Goal: Task Accomplishment & Management: Use online tool/utility

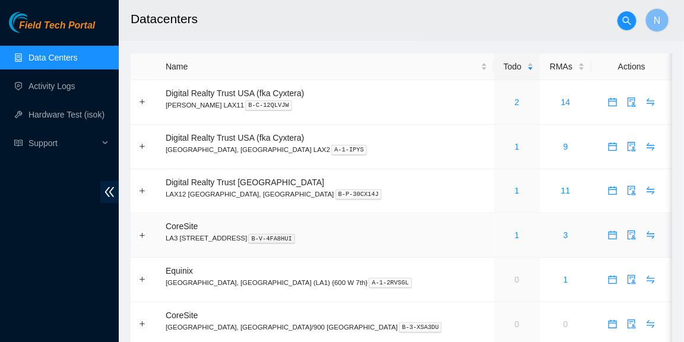
click at [501, 232] on div "1" at bounding box center [517, 235] width 33 height 13
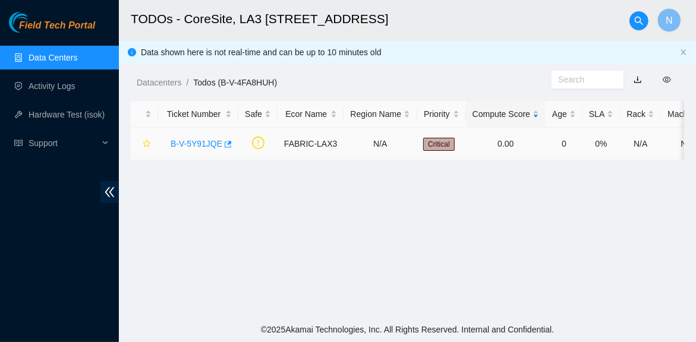
click at [206, 147] on link "B-V-5Y91JQE" at bounding box center [196, 144] width 52 height 10
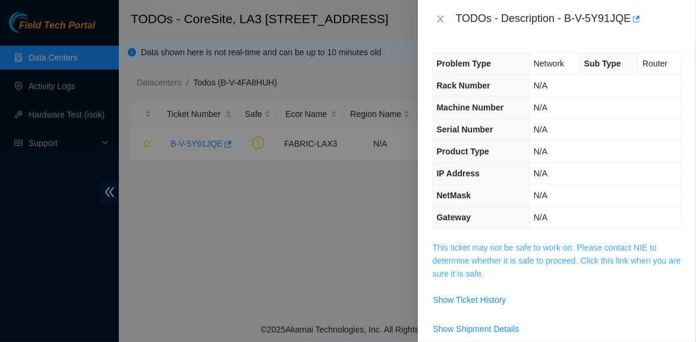
click at [539, 266] on link "This ticket may not be safe to work on. Please contact NIE to determine whether…" at bounding box center [556, 261] width 248 height 36
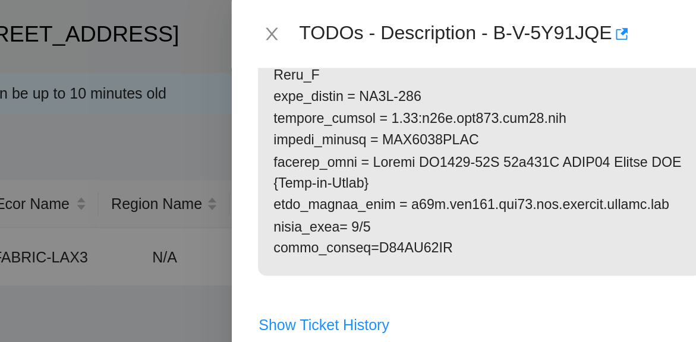
scroll to position [554, 0]
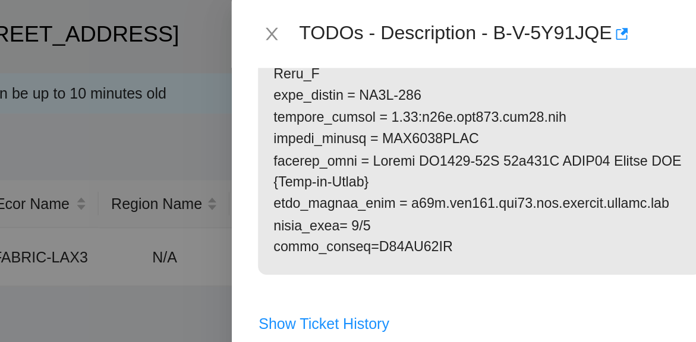
click at [403, 67] on div at bounding box center [348, 171] width 696 height 342
drag, startPoint x: 497, startPoint y: 125, endPoint x: 484, endPoint y: 128, distance: 13.4
copy p "0/1"
click at [408, 176] on div at bounding box center [348, 171] width 696 height 342
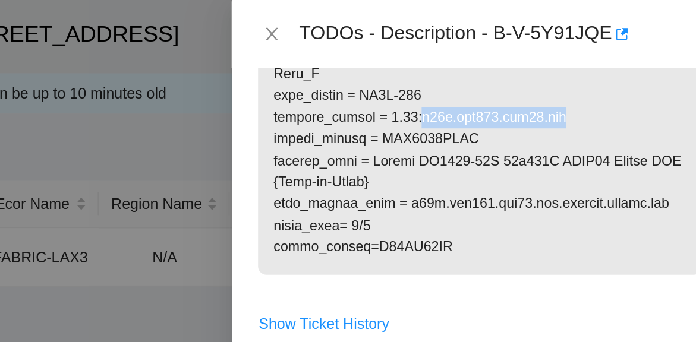
drag, startPoint x: 599, startPoint y: 64, endPoint x: 526, endPoint y: 72, distance: 72.9
copy p "r10b.tor103.lax03.fab"
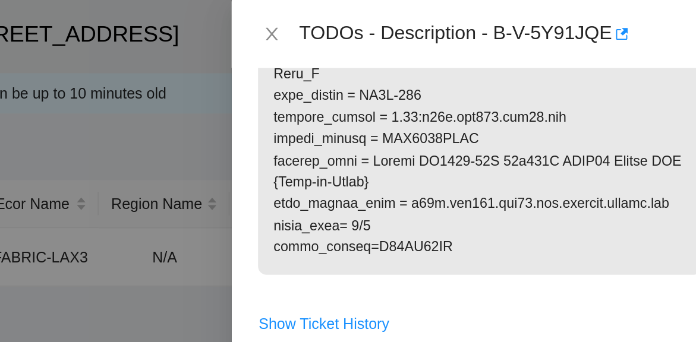
click at [412, 140] on div at bounding box center [348, 171] width 696 height 342
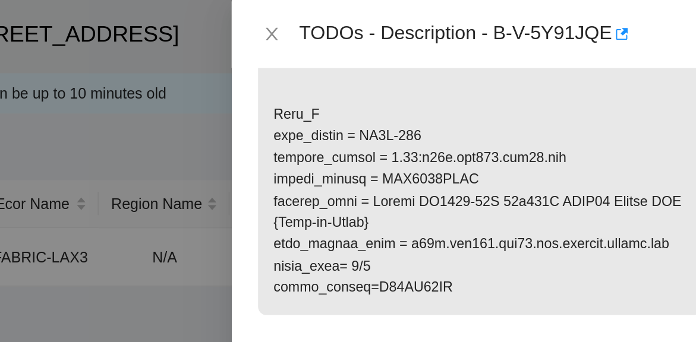
scroll to position [532, 0]
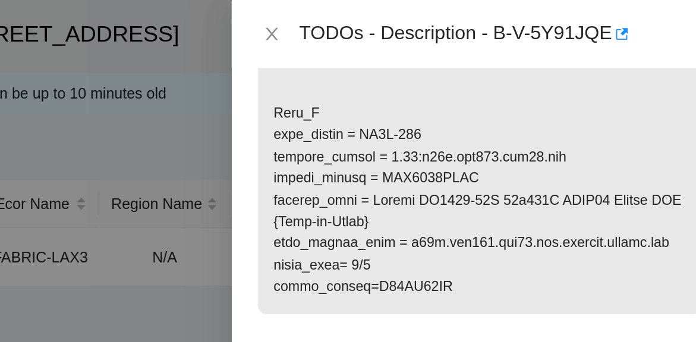
click at [410, 100] on div at bounding box center [348, 171] width 696 height 342
click at [412, 141] on div at bounding box center [348, 171] width 696 height 342
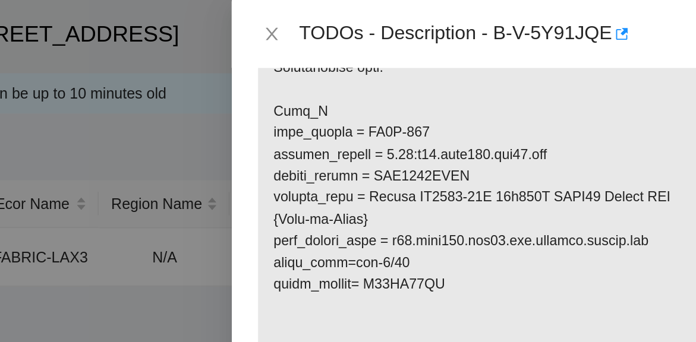
scroll to position [386, 0]
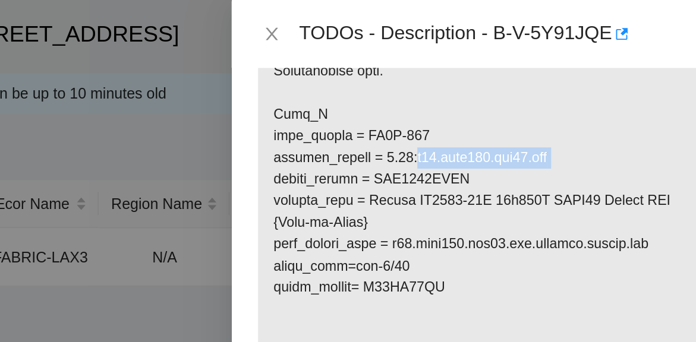
drag, startPoint x: 596, startPoint y: 92, endPoint x: 526, endPoint y: 93, distance: 70.1
click at [526, 93] on p at bounding box center [556, 88] width 248 height 467
copy p "r02.leaf103.lax03.fab"
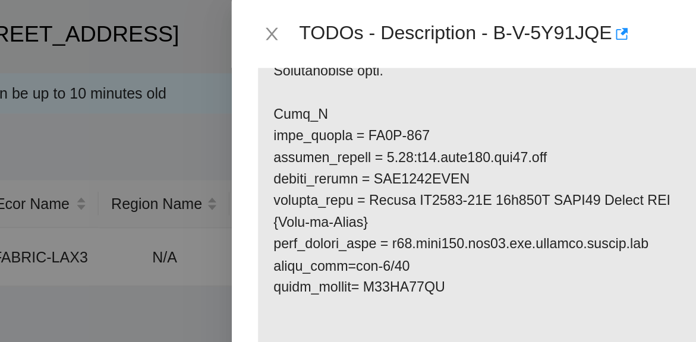
click at [408, 57] on div at bounding box center [348, 171] width 696 height 342
drag, startPoint x: 514, startPoint y: 150, endPoint x: 481, endPoint y: 151, distance: 33.3
click at [481, 151] on p at bounding box center [556, 88] width 248 height 467
copy p "eth-0/44"
click at [401, 143] on div at bounding box center [348, 171] width 696 height 342
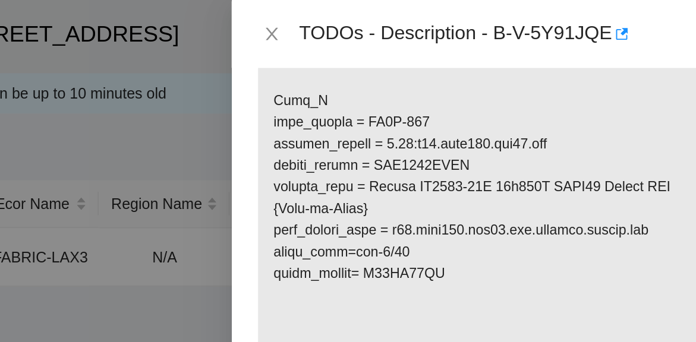
scroll to position [395, 0]
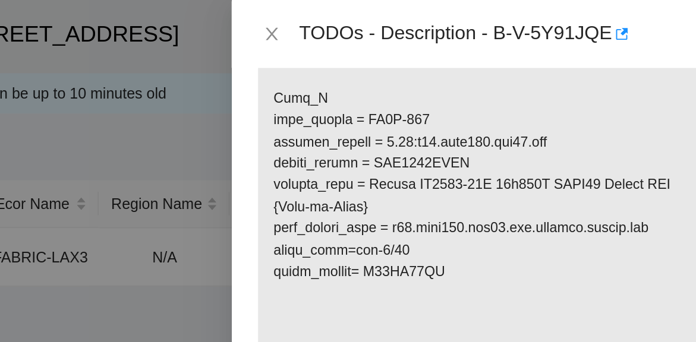
click at [400, 81] on div at bounding box center [348, 171] width 696 height 342
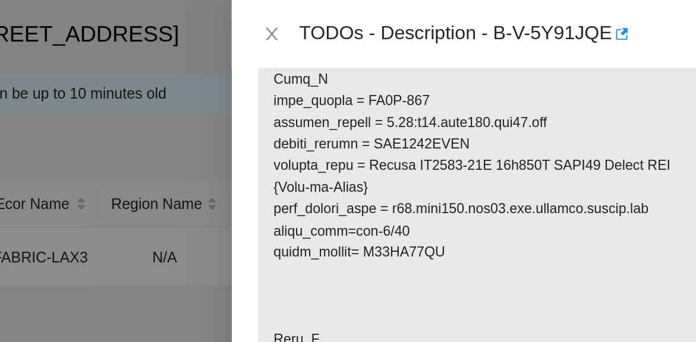
scroll to position [404, 0]
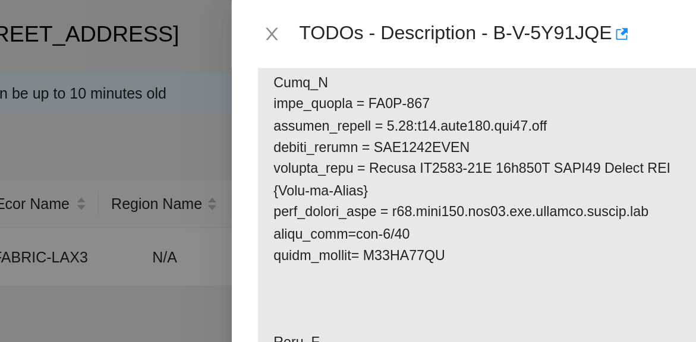
click at [415, 106] on div at bounding box center [348, 171] width 696 height 342
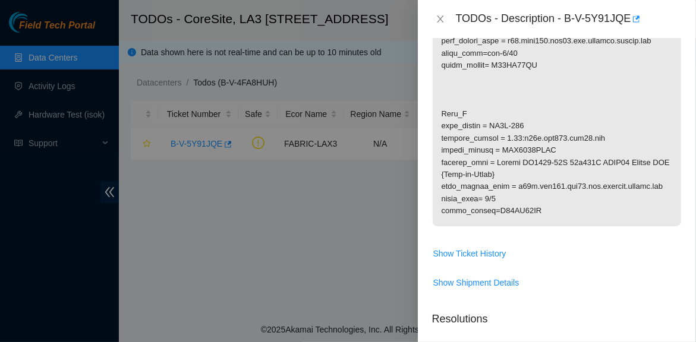
scroll to position [482, 0]
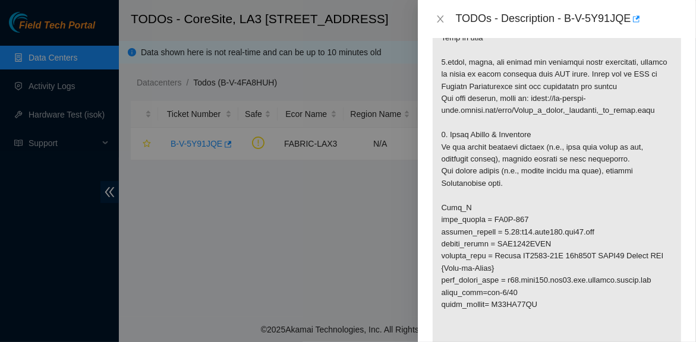
scroll to position [250, 0]
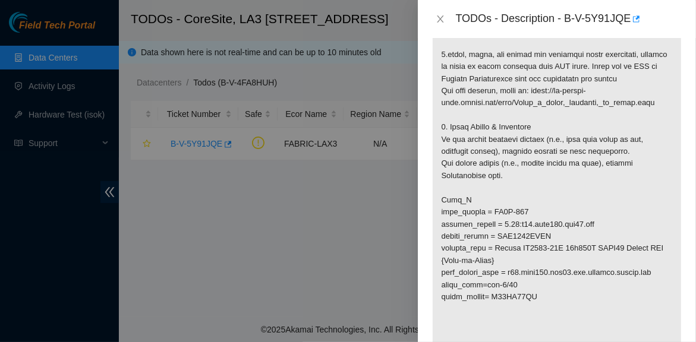
click at [643, 168] on p at bounding box center [556, 224] width 248 height 467
drag, startPoint x: 530, startPoint y: 296, endPoint x: 488, endPoint y: 304, distance: 43.5
click at [488, 304] on p at bounding box center [556, 224] width 248 height 467
copy p "S22KB08EU"
click at [570, 308] on p at bounding box center [556, 224] width 248 height 467
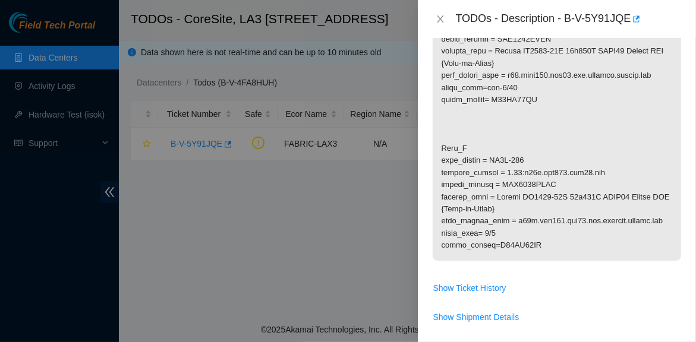
scroll to position [448, 0]
drag, startPoint x: 532, startPoint y: 242, endPoint x: 486, endPoint y: 248, distance: 46.2
click at [486, 248] on p at bounding box center [556, 26] width 248 height 467
copy p "S24MB03BN"
click at [597, 239] on p at bounding box center [556, 26] width 248 height 467
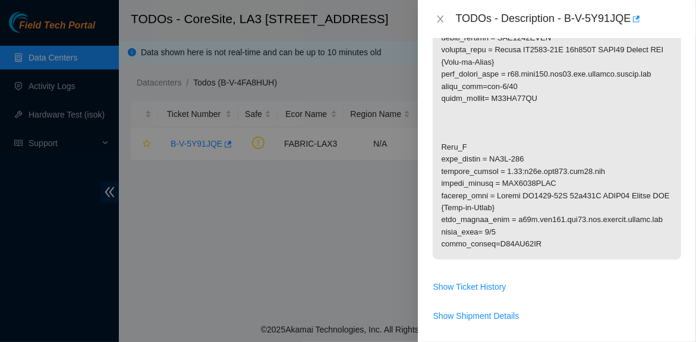
click at [678, 257] on div "Problem Type Network Sub Type Router Rack Number N/A Machine Number N/A Serial …" at bounding box center [557, 190] width 278 height 304
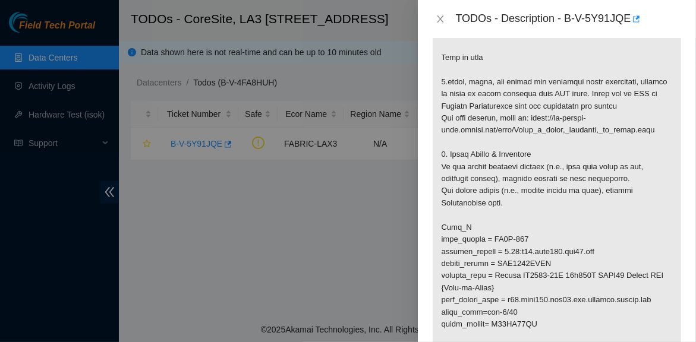
scroll to position [83, 0]
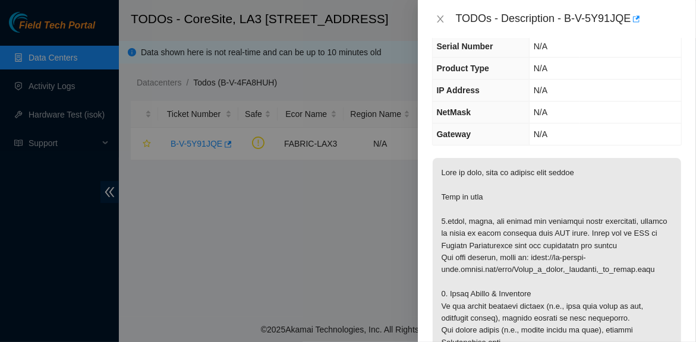
click at [677, 210] on div "Problem Type Network Sub Type Router Rack Number N/A Machine Number N/A Serial …" at bounding box center [557, 190] width 278 height 304
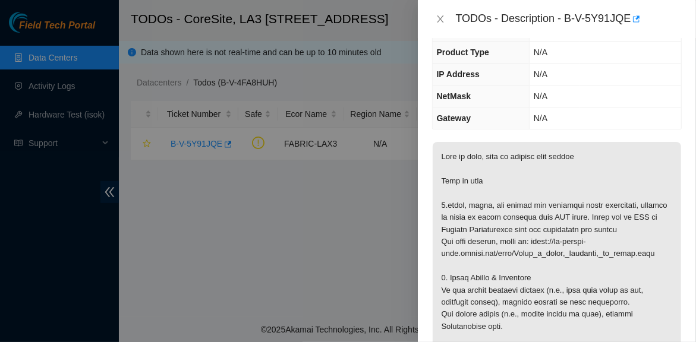
scroll to position [100, 0]
drag, startPoint x: 633, startPoint y: 210, endPoint x: 447, endPoint y: 204, distance: 186.0
copy p "clean, scope, and reseat the following fiber connection"
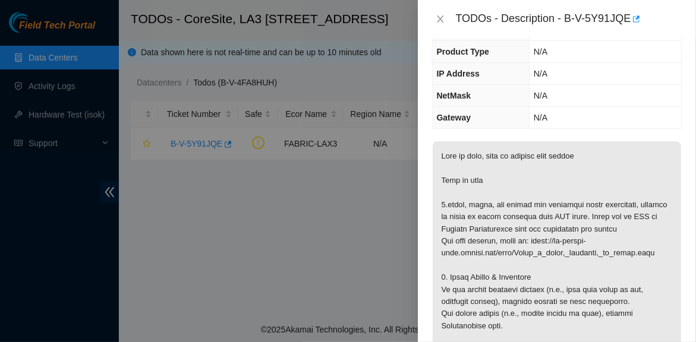
click at [675, 176] on div "Problem Type Network Sub Type Router Rack Number N/A Machine Number N/A Serial …" at bounding box center [557, 190] width 278 height 304
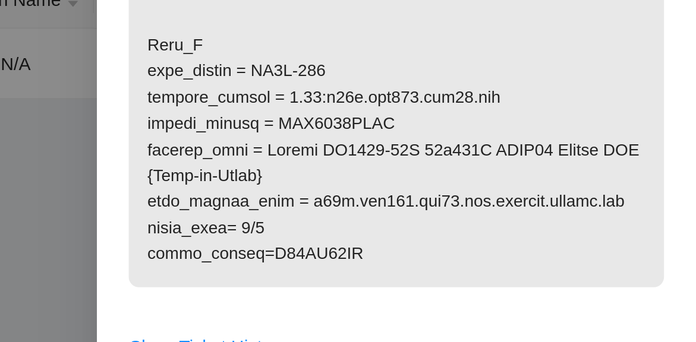
scroll to position [461, 0]
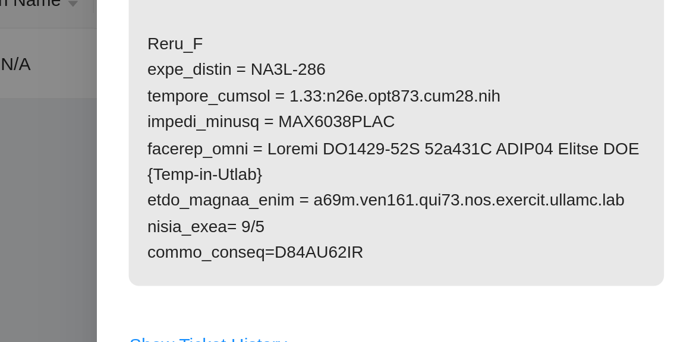
click at [661, 143] on p at bounding box center [556, 13] width 248 height 467
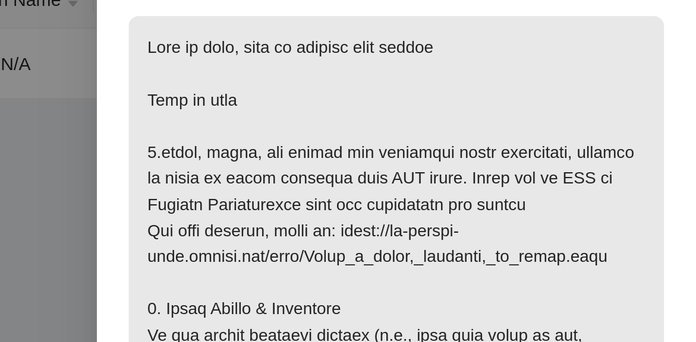
scroll to position [120, 0]
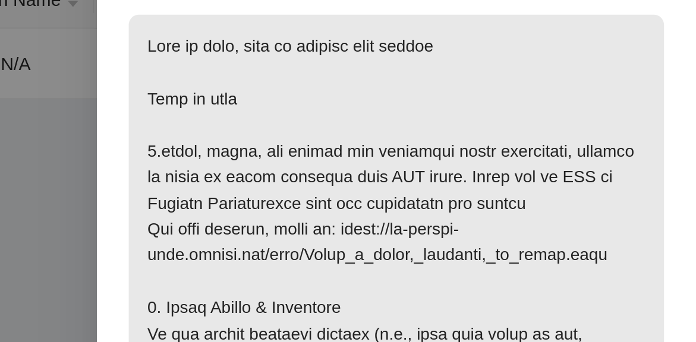
click at [674, 206] on div "Problem Type Network Sub Type Router Rack Number N/A Machine Number N/A Serial …" at bounding box center [557, 190] width 278 height 304
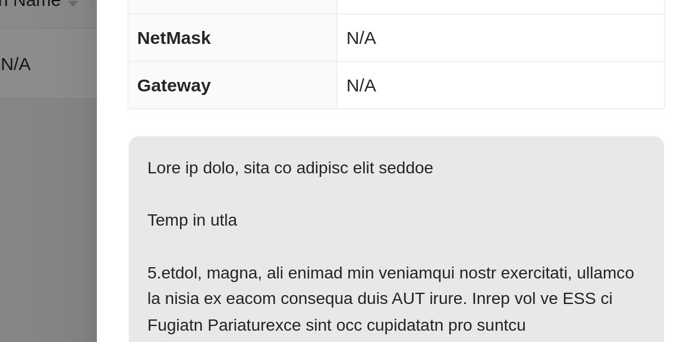
scroll to position [61, 0]
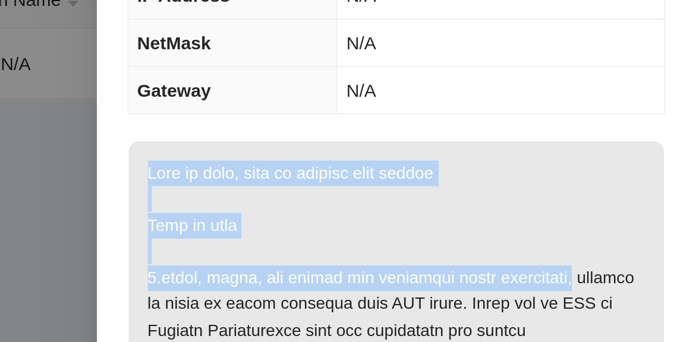
drag, startPoint x: 642, startPoint y: 248, endPoint x: 675, endPoint y: 247, distance: 32.7
click at [675, 247] on div "Problem Type Network Sub Type Router Rack Number N/A Machine Number N/A Serial …" at bounding box center [557, 190] width 278 height 304
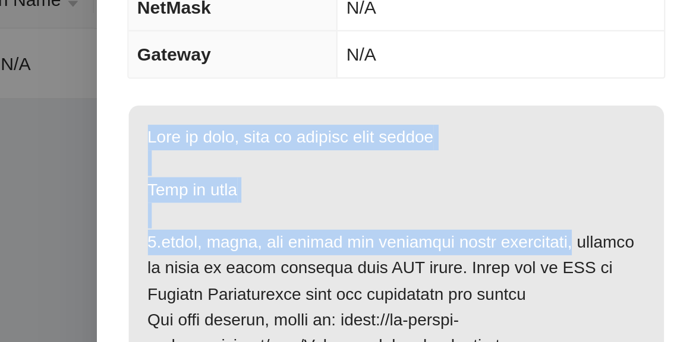
click at [675, 247] on div "Problem Type Network Sub Type Router Rack Number N/A Machine Number N/A Serial …" at bounding box center [557, 190] width 278 height 304
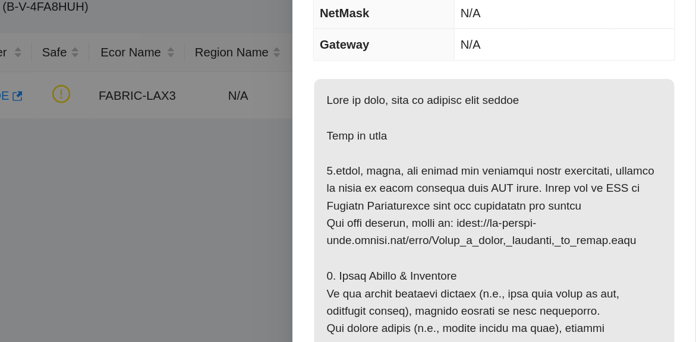
scroll to position [292, 0]
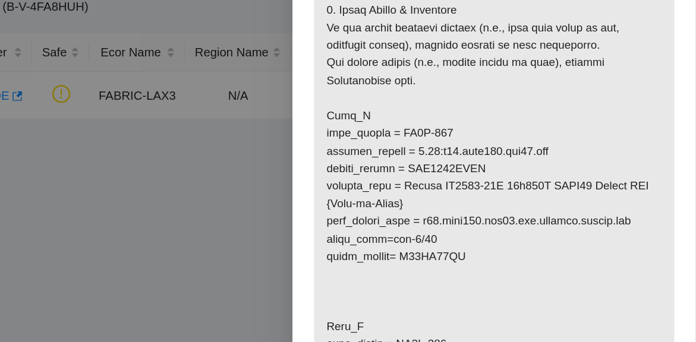
click at [678, 197] on div "Problem Type Network Sub Type Router Rack Number N/A Machine Number N/A Serial …" at bounding box center [557, 190] width 278 height 304
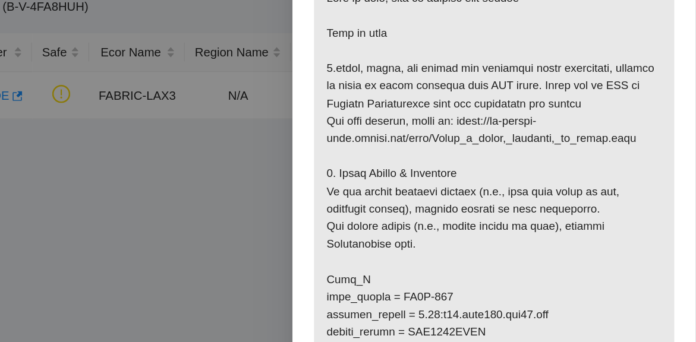
scroll to position [180, 0]
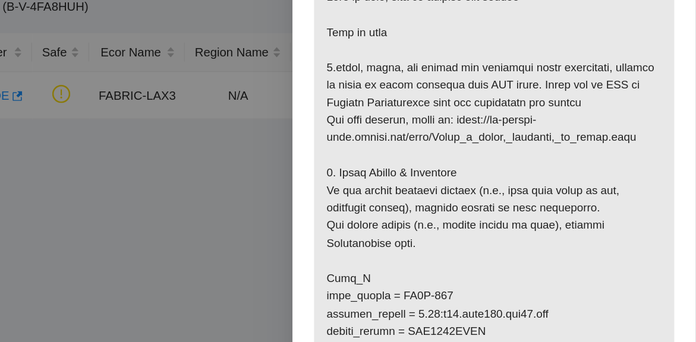
click at [616, 296] on p at bounding box center [556, 294] width 248 height 467
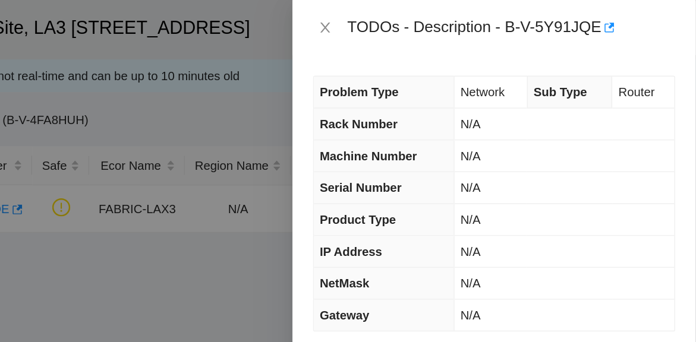
scroll to position [0, 0]
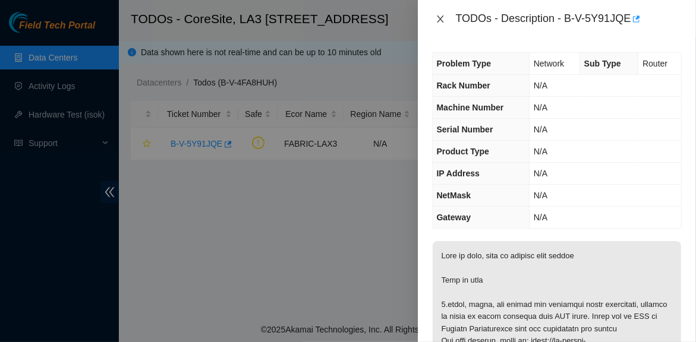
click at [441, 22] on icon "close" at bounding box center [440, 19] width 10 height 10
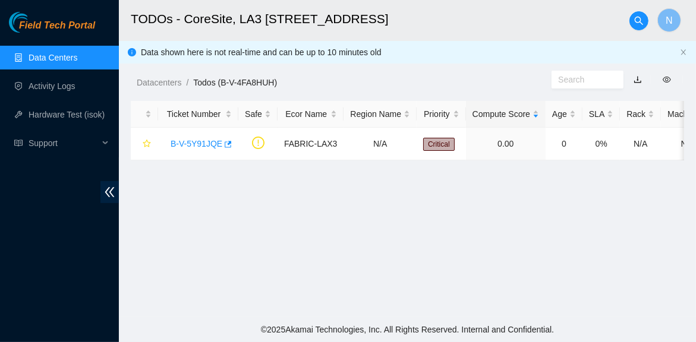
click at [77, 53] on link "Data Centers" at bounding box center [53, 58] width 49 height 10
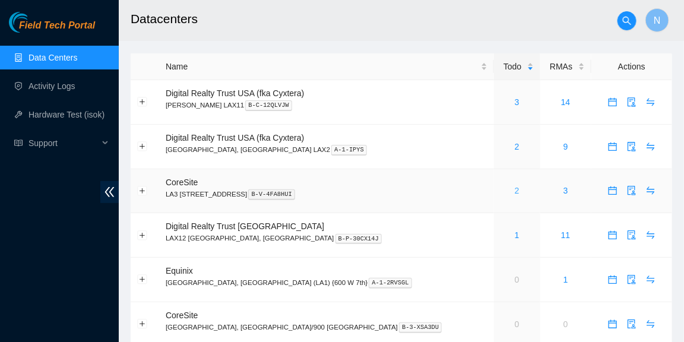
click at [515, 191] on link "2" at bounding box center [517, 191] width 5 height 10
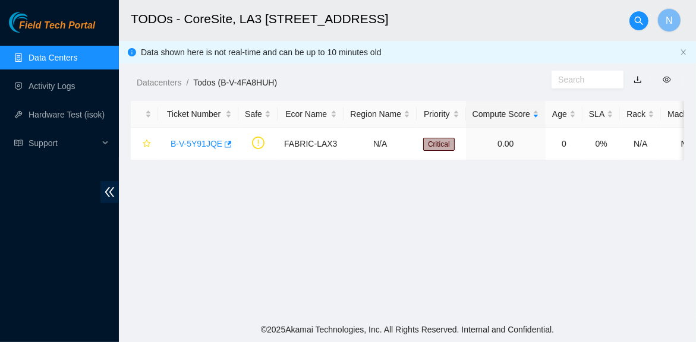
click at [50, 56] on link "Data Centers" at bounding box center [53, 58] width 49 height 10
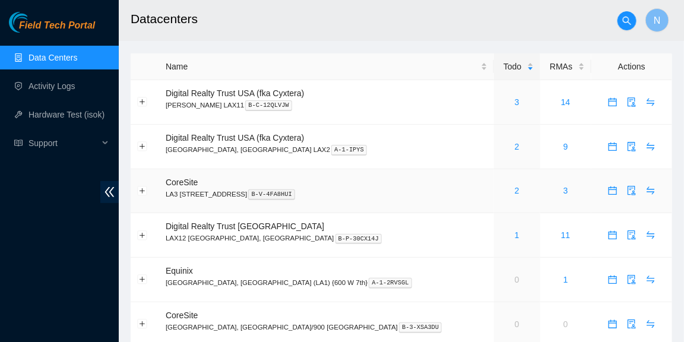
click at [494, 184] on td "2" at bounding box center [517, 191] width 46 height 45
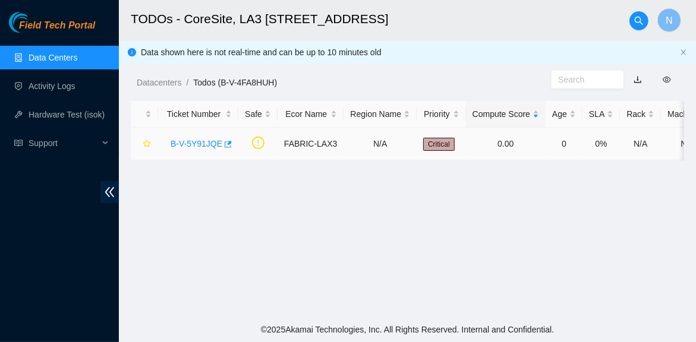
click at [215, 146] on link "B-V-5Y91JQE" at bounding box center [196, 144] width 52 height 10
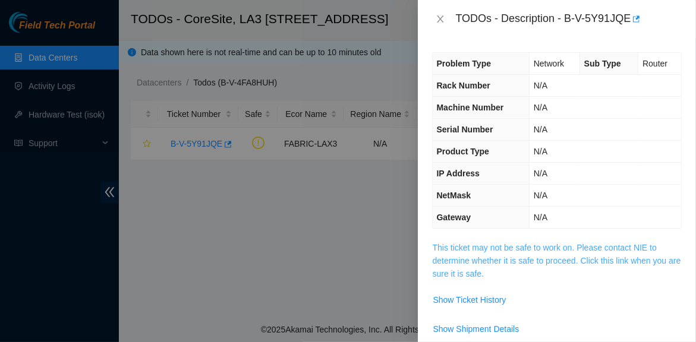
click at [523, 249] on link "This ticket may not be safe to work on. Please contact NIE to determine whether…" at bounding box center [556, 261] width 248 height 36
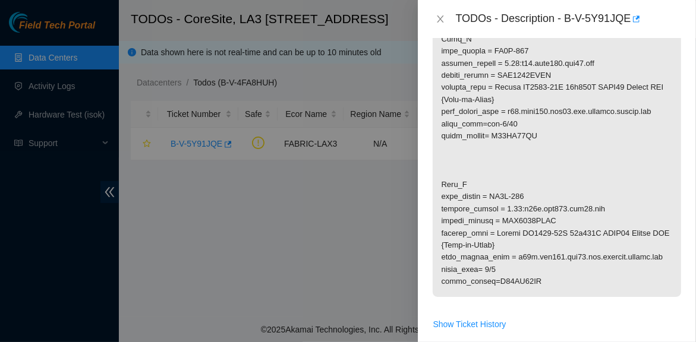
scroll to position [416, 0]
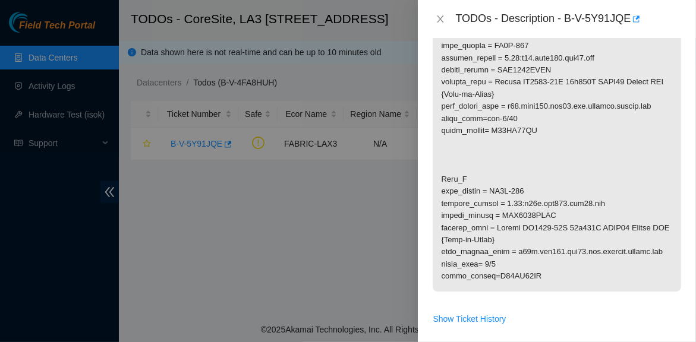
click at [549, 286] on p at bounding box center [556, 58] width 248 height 467
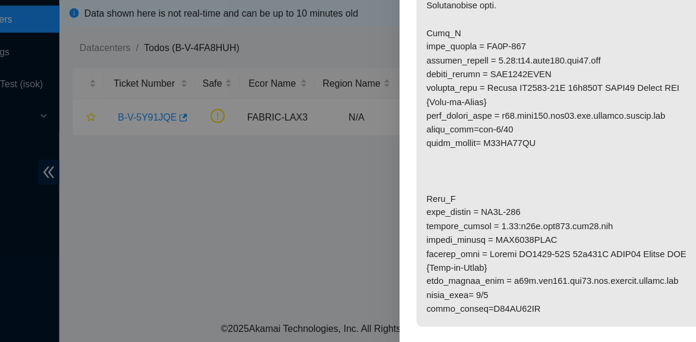
scroll to position [381, 0]
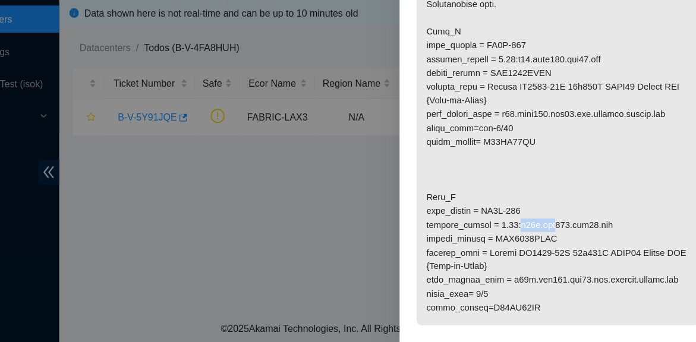
drag, startPoint x: 551, startPoint y: 240, endPoint x: 527, endPoint y: 241, distance: 24.4
click at [527, 241] on p at bounding box center [556, 93] width 248 height 467
copy p "r10b.tor"
click at [555, 215] on p at bounding box center [556, 93] width 248 height 467
drag, startPoint x: 600, startPoint y: 241, endPoint x: 526, endPoint y: 237, distance: 73.8
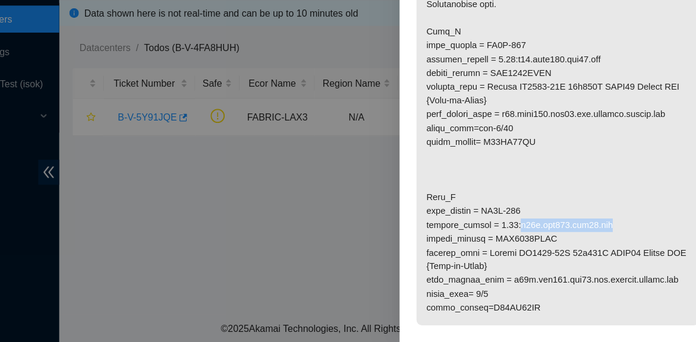
click at [526, 237] on p at bounding box center [556, 93] width 248 height 467
copy p "r10b.tor103.lax03.fab"
click at [542, 312] on p at bounding box center [556, 93] width 248 height 467
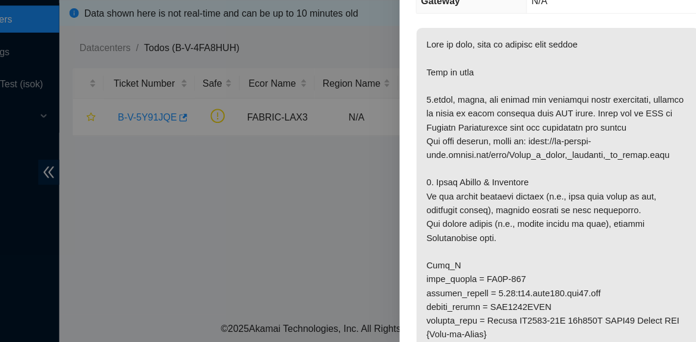
scroll to position [0, 0]
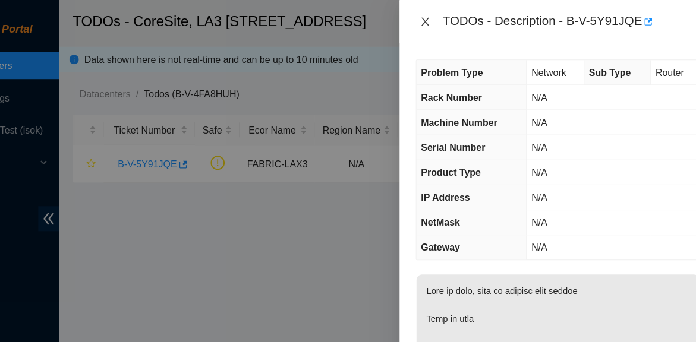
click at [438, 17] on icon "close" at bounding box center [440, 18] width 7 height 7
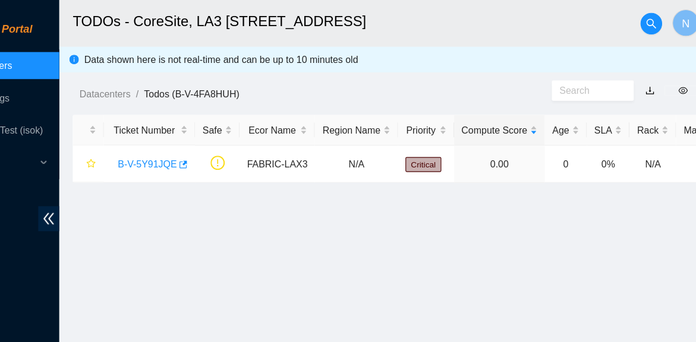
click at [77, 56] on link "Data Centers" at bounding box center [53, 58] width 49 height 10
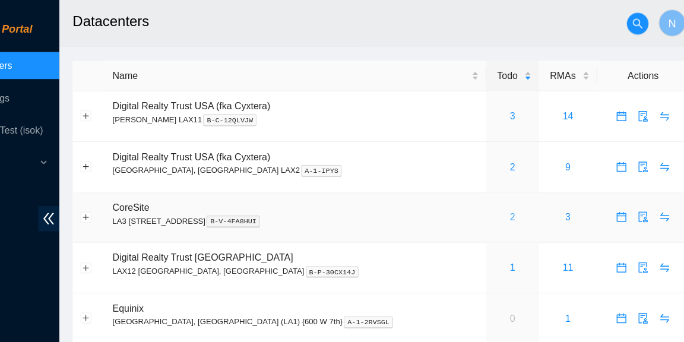
click at [515, 195] on link "2" at bounding box center [517, 191] width 5 height 10
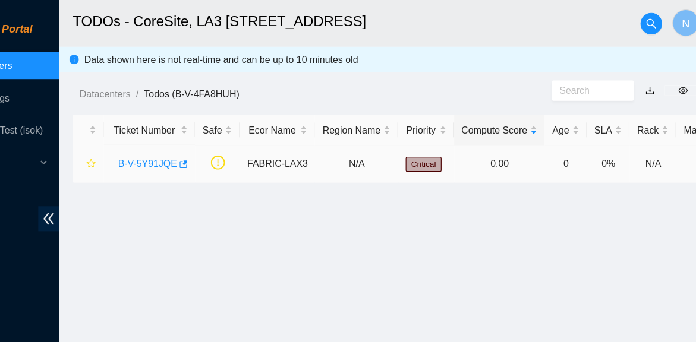
click at [200, 143] on link "B-V-5Y91JQE" at bounding box center [196, 144] width 52 height 10
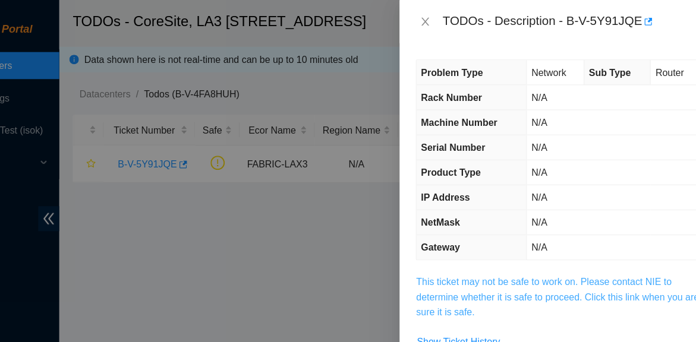
click at [545, 262] on link "This ticket may not be safe to work on. Please contact NIE to determine whether…" at bounding box center [556, 261] width 248 height 36
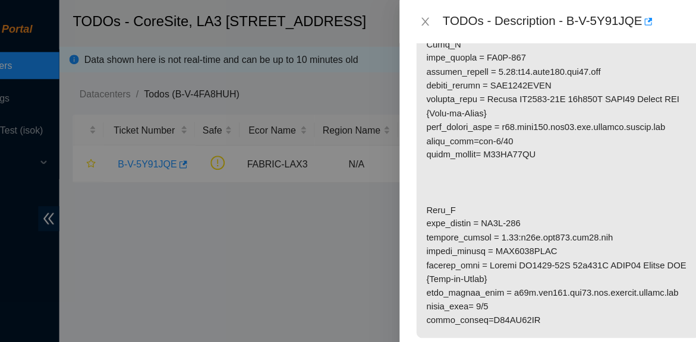
scroll to position [410, 0]
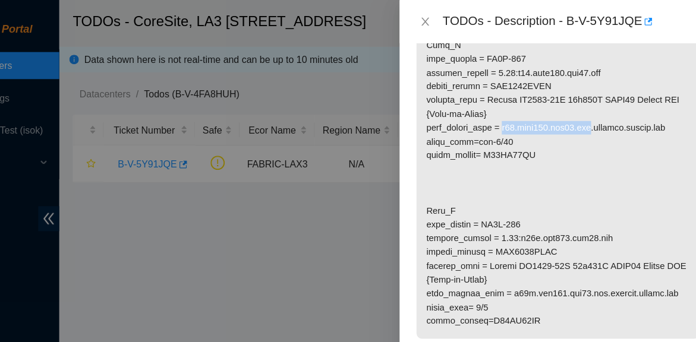
drag, startPoint x: 513, startPoint y: 115, endPoint x: 582, endPoint y: 112, distance: 68.9
click at [582, 112] on p at bounding box center [556, 64] width 248 height 467
copy p "r02.leaf103.lax03.fab"
click at [640, 154] on p at bounding box center [556, 64] width 248 height 467
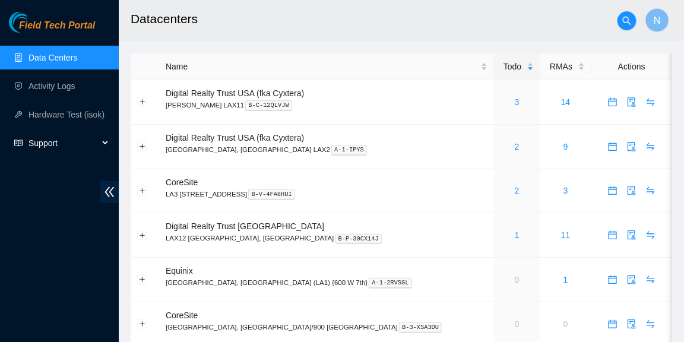
click at [50, 138] on span "Support" at bounding box center [64, 143] width 70 height 24
